Goal: Information Seeking & Learning: Learn about a topic

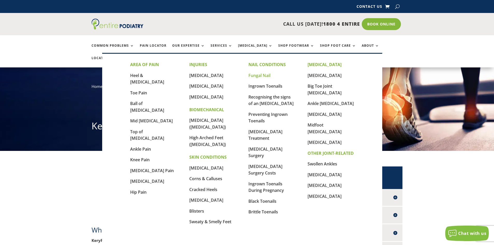
click at [256, 77] on link "Fungal Nail" at bounding box center [259, 76] width 22 height 6
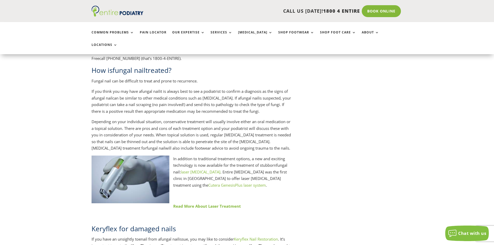
scroll to position [581, 0]
drag, startPoint x: 228, startPoint y: 177, endPoint x: 272, endPoint y: 166, distance: 45.4
click at [272, 166] on div "What is fungal nail ? Fungal nail refers to a fungal infection of the nail, whi…" at bounding box center [193, 8] width 202 height 600
click at [263, 193] on p at bounding box center [193, 198] width 202 height 11
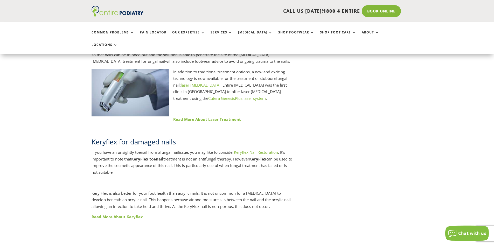
scroll to position [664, 0]
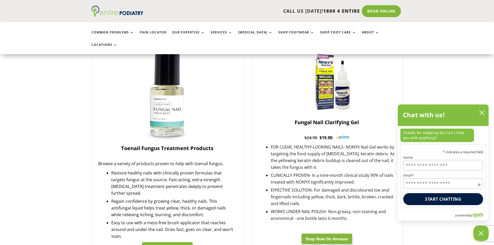
scroll to position [166, 0]
click at [480, 110] on button "close chatbox" at bounding box center [481, 113] width 8 height 8
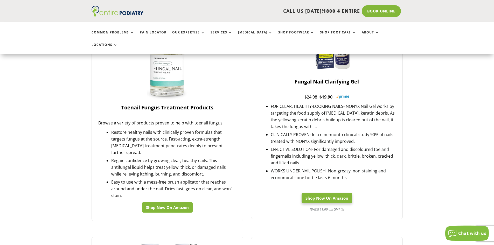
scroll to position [207, 0]
click at [171, 202] on link "Shop Now On Amazon" at bounding box center [167, 207] width 51 height 10
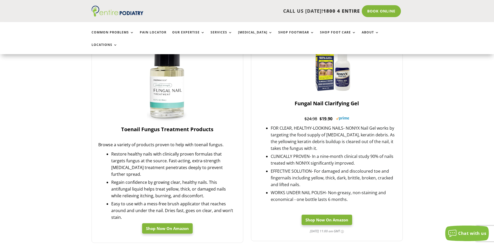
scroll to position [187, 0]
